Goal: Information Seeking & Learning: Compare options

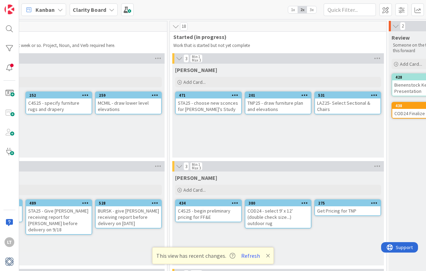
scroll to position [0, 436]
click at [208, 101] on div "STA25 - choose new sconces for [PERSON_NAME]'s Study" at bounding box center [208, 106] width 65 height 15
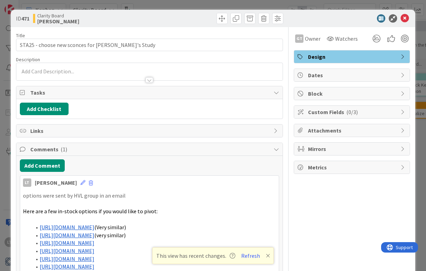
click at [90, 226] on link "[URL][DOMAIN_NAME]" at bounding box center [67, 227] width 55 height 7
click at [94, 233] on link "[URL][DOMAIN_NAME]" at bounding box center [67, 235] width 55 height 7
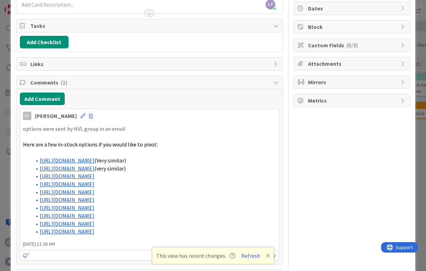
scroll to position [68, 0]
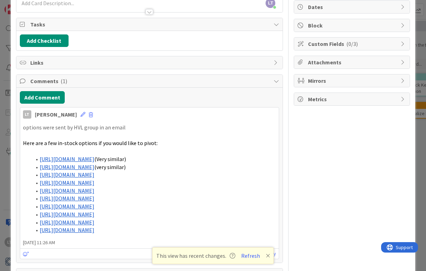
click at [94, 173] on link "[URL][DOMAIN_NAME]" at bounding box center [67, 174] width 55 height 7
click at [94, 182] on link "[URL][DOMAIN_NAME]" at bounding box center [67, 183] width 55 height 7
click at [94, 196] on link "[URL][DOMAIN_NAME]" at bounding box center [67, 198] width 55 height 7
click at [94, 205] on link "[URL][DOMAIN_NAME]" at bounding box center [67, 206] width 55 height 7
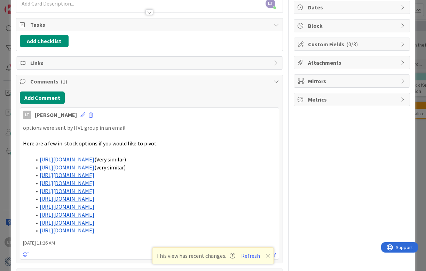
click at [94, 221] on link "[URL][DOMAIN_NAME]" at bounding box center [67, 222] width 55 height 7
click at [94, 228] on link "[URL][DOMAIN_NAME]" at bounding box center [67, 230] width 55 height 7
click at [94, 207] on link "[URL][DOMAIN_NAME]" at bounding box center [67, 206] width 55 height 7
click at [94, 211] on link "[URL][DOMAIN_NAME]" at bounding box center [67, 214] width 55 height 7
click at [94, 159] on link "[URL][DOMAIN_NAME]" at bounding box center [67, 159] width 55 height 7
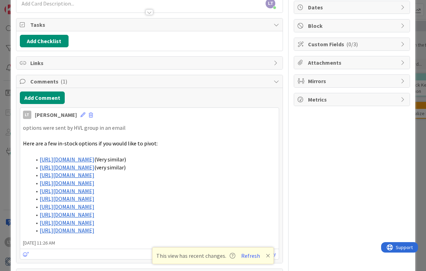
click at [94, 166] on link "[URL][DOMAIN_NAME]" at bounding box center [67, 167] width 55 height 7
